Goal: Information Seeking & Learning: Understand process/instructions

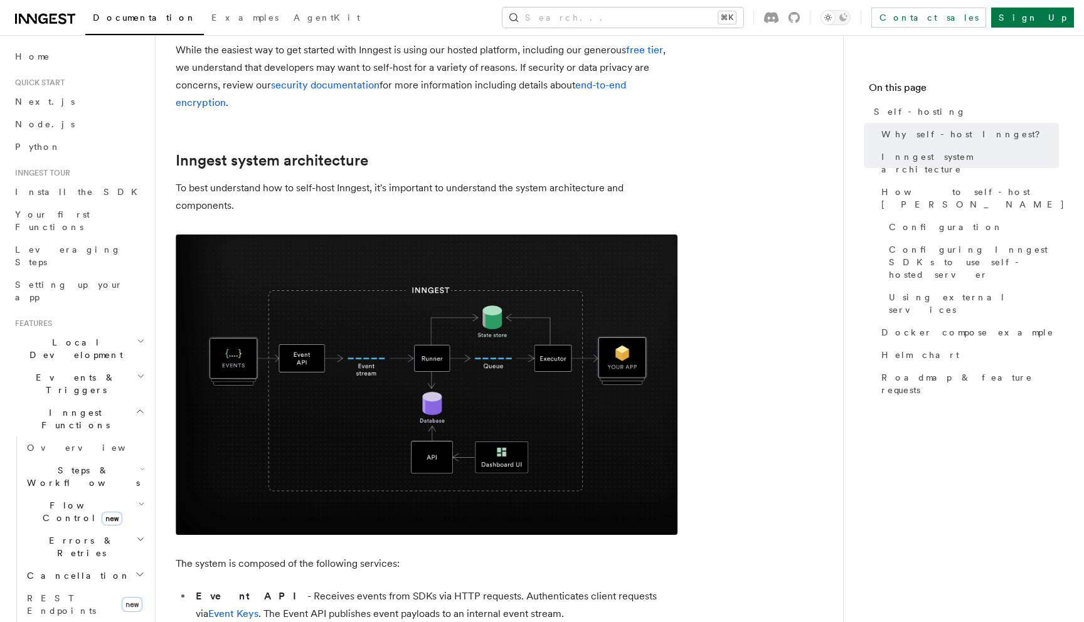
scroll to position [238, 0]
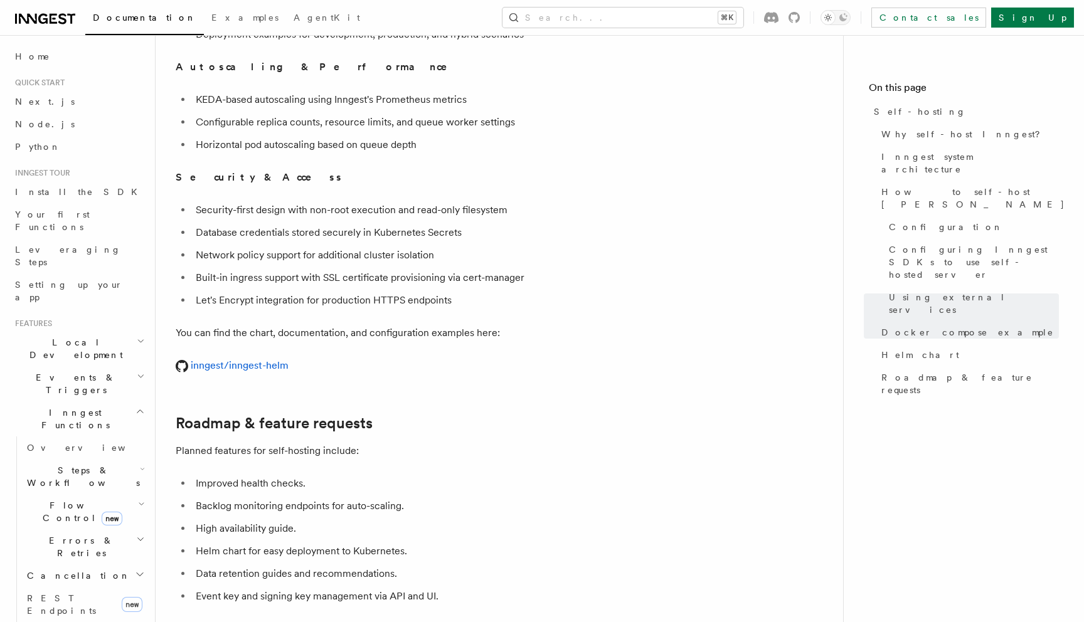
scroll to position [4453, 0]
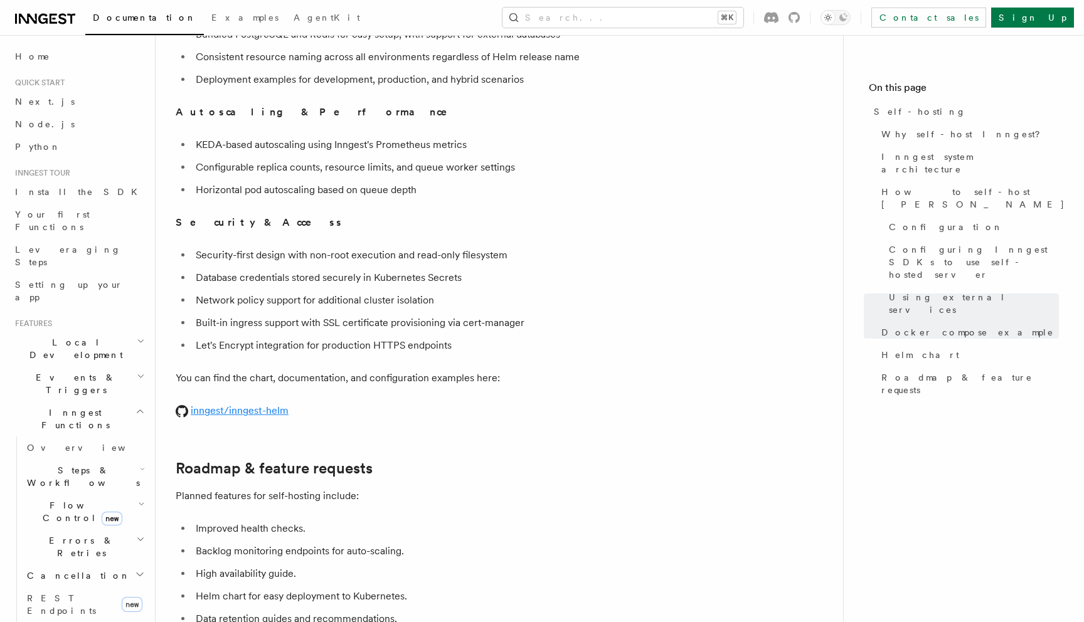
click at [252, 405] on link "inngest/inngest-helm" at bounding box center [232, 411] width 113 height 12
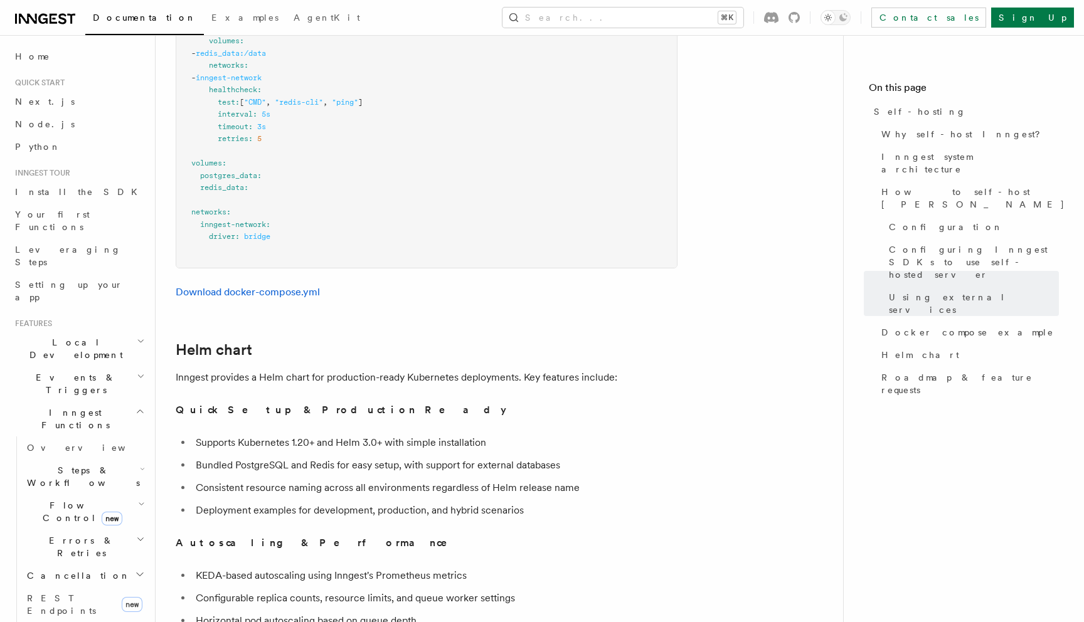
scroll to position [4002, 0]
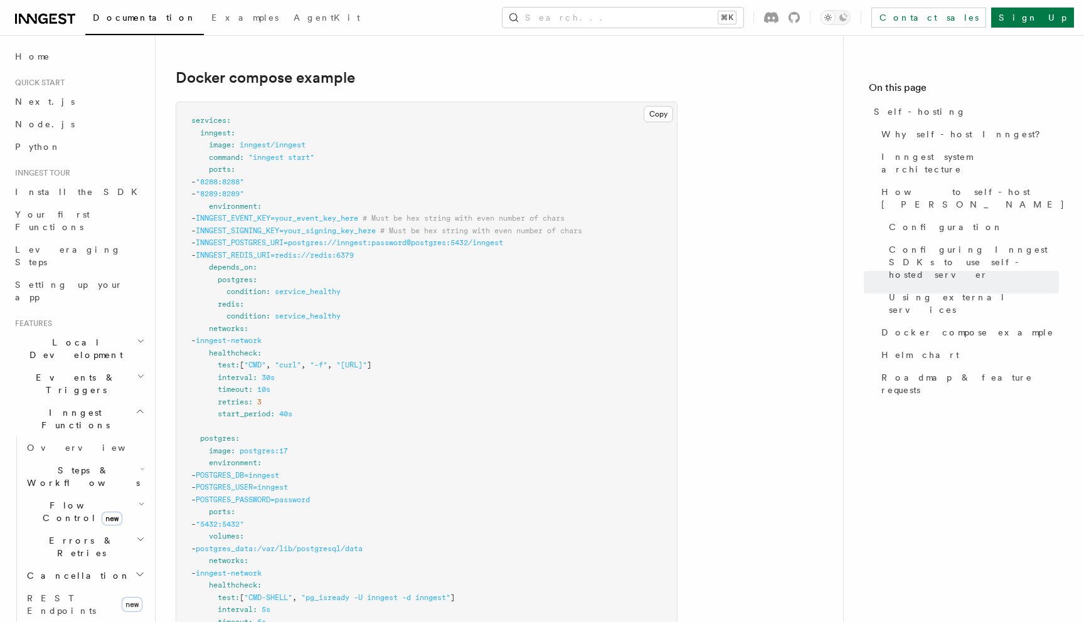
scroll to position [3358, 0]
